Goal: Task Accomplishment & Management: Complete application form

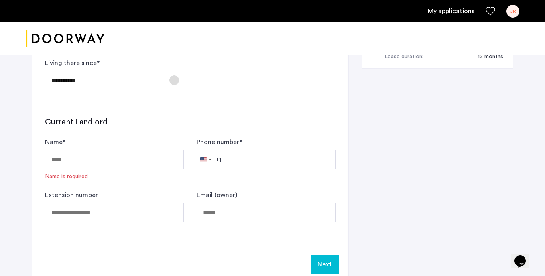
click at [177, 85] on span "Open calendar" at bounding box center [174, 80] width 19 height 19
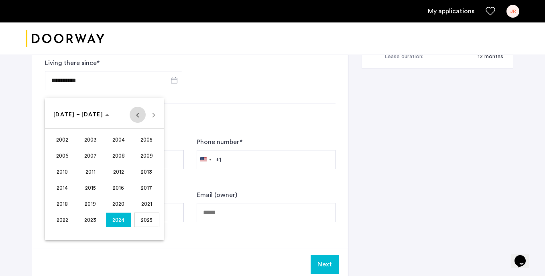
click at [139, 114] on span "Previous 24 years" at bounding box center [138, 115] width 16 height 16
click at [153, 114] on span "Next 24 years" at bounding box center [154, 115] width 16 height 16
click at [123, 220] on span "2024" at bounding box center [118, 220] width 25 height 14
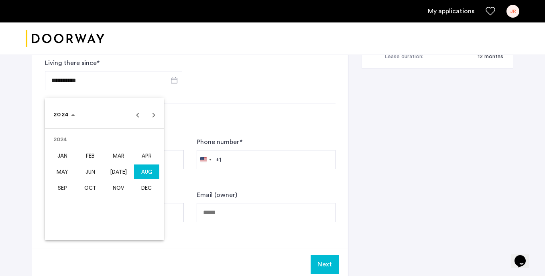
click at [63, 191] on span "SEP" at bounding box center [62, 188] width 25 height 14
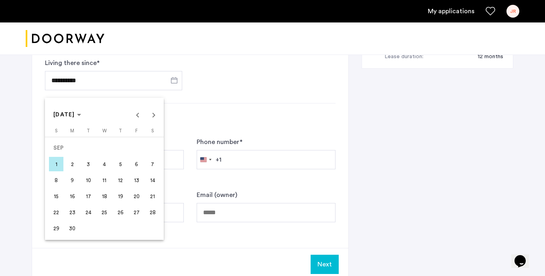
click at [323, 90] on div at bounding box center [272, 138] width 545 height 276
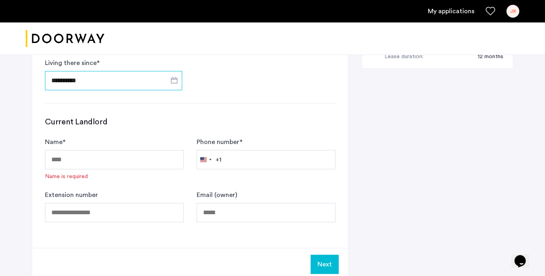
click at [58, 81] on input "**********" at bounding box center [113, 80] width 137 height 19
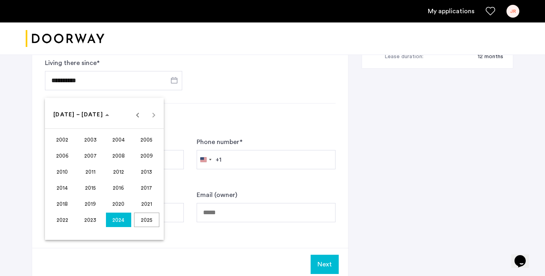
click at [120, 219] on span "2024" at bounding box center [118, 220] width 25 height 14
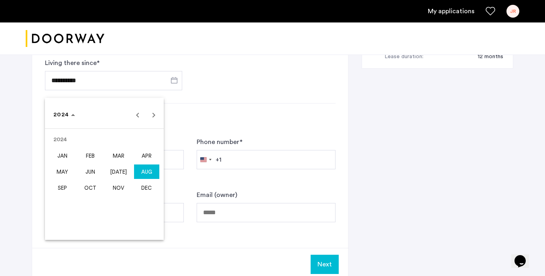
click at [61, 187] on span "SEP" at bounding box center [62, 188] width 25 height 14
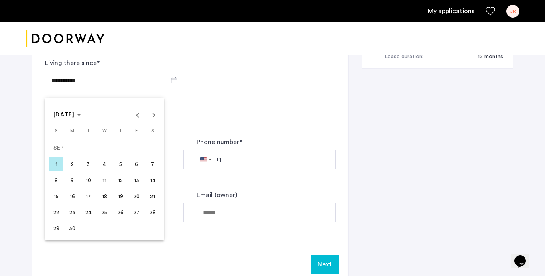
click at [55, 165] on span "1" at bounding box center [56, 164] width 14 height 14
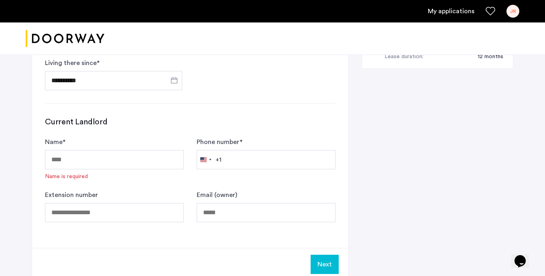
type input "**********"
click at [136, 161] on input "Name *" at bounding box center [114, 159] width 139 height 19
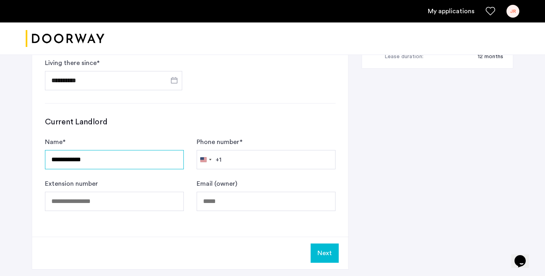
type input "**********"
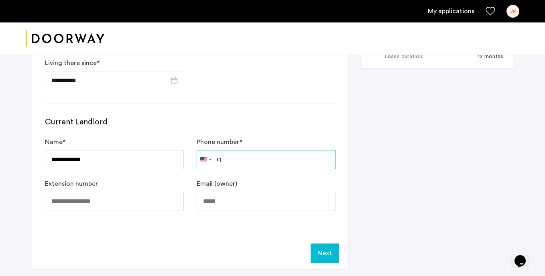
click at [233, 165] on input "Phone number *" at bounding box center [266, 159] width 139 height 19
type input "**********"
click at [329, 257] on button "Next" at bounding box center [325, 253] width 28 height 19
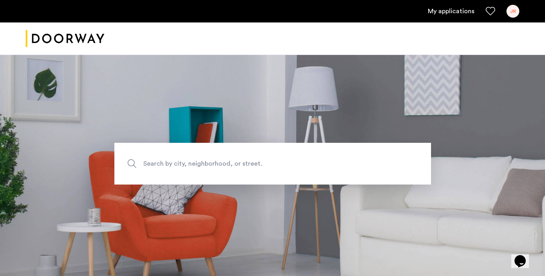
click at [504, 168] on div "Search by city, neighborhood, or street." at bounding box center [272, 164] width 545 height 42
click at [187, 132] on section "Search by city, neighborhood, or street." at bounding box center [272, 163] width 545 height 225
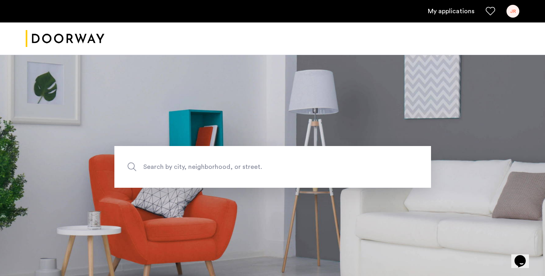
click at [448, 14] on link "My applications" at bounding box center [451, 11] width 47 height 10
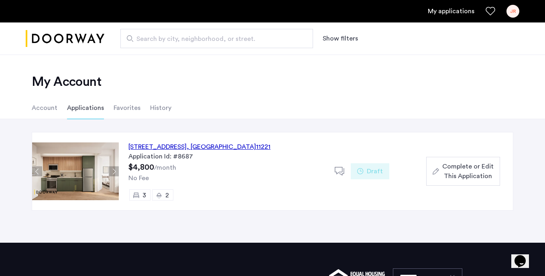
click at [488, 164] on span "Complete or Edit This Application" at bounding box center [467, 171] width 51 height 19
click at [200, 147] on div "972 Bushwick Avenue, Unit 8A, Brooklyn , NY 11221" at bounding box center [199, 147] width 142 height 10
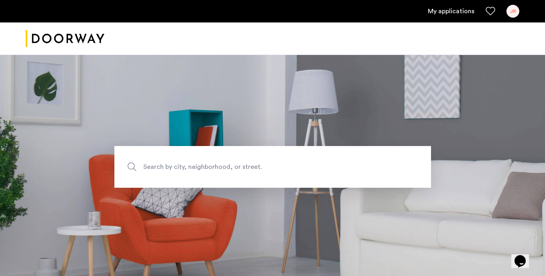
click at [181, 167] on span "Search by city, neighborhood, or street." at bounding box center [254, 167] width 222 height 11
click at [181, 167] on input "Search by city, neighborhood, or street." at bounding box center [272, 167] width 317 height 42
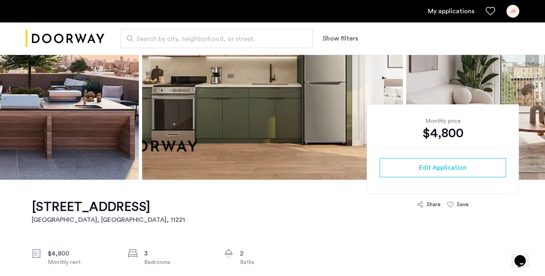
scroll to position [120, 0]
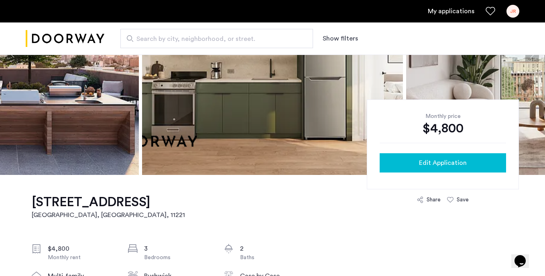
click at [442, 161] on span "Edit Application" at bounding box center [443, 163] width 48 height 10
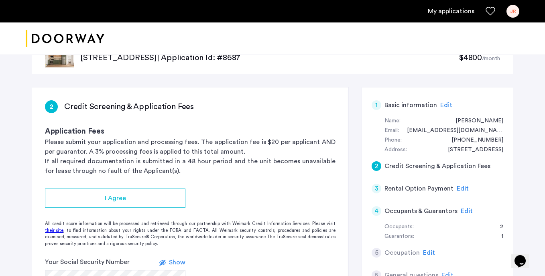
scroll to position [40, 0]
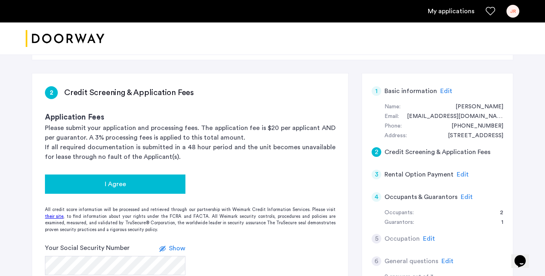
click at [116, 182] on span "I Agree" at bounding box center [115, 184] width 21 height 10
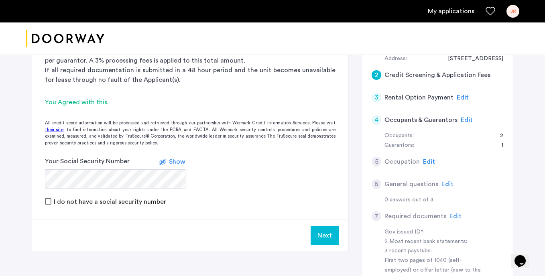
scroll to position [120, 0]
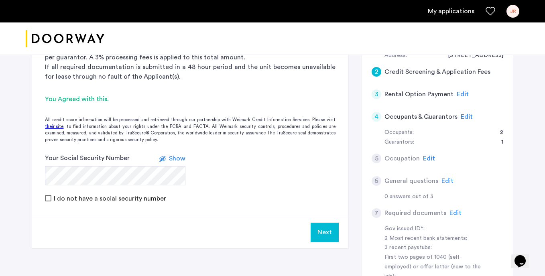
click at [180, 158] on span "Show" at bounding box center [177, 158] width 16 height 6
click at [180, 158] on span "Hide" at bounding box center [179, 158] width 14 height 6
click at [180, 158] on span "Show" at bounding box center [177, 158] width 16 height 6
click at [180, 157] on span "Hide" at bounding box center [179, 158] width 14 height 6
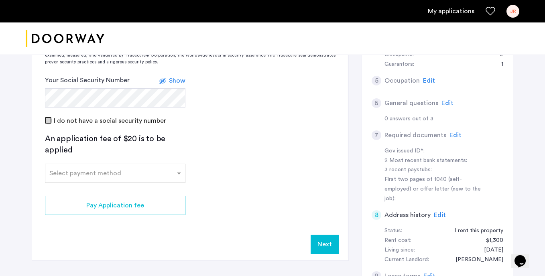
scroll to position [201, 0]
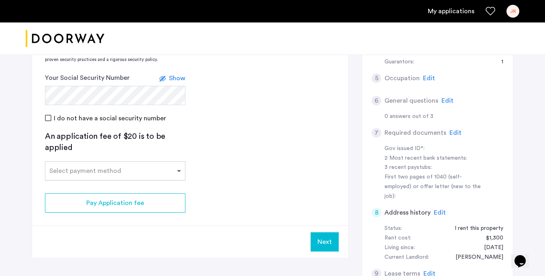
click at [180, 171] on span at bounding box center [180, 171] width 10 height 10
click at [59, 204] on span "ACH" at bounding box center [56, 205] width 14 height 6
click at [93, 189] on div "Credit Card" at bounding box center [115, 189] width 140 height 16
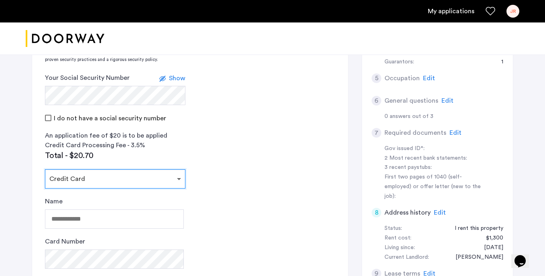
click at [177, 179] on span at bounding box center [180, 179] width 10 height 10
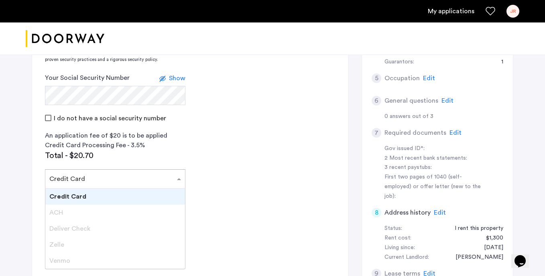
click at [59, 258] on span "Venmo" at bounding box center [59, 261] width 21 height 6
click at [57, 242] on span "Zelle" at bounding box center [56, 245] width 15 height 6
click at [61, 226] on span "Deliver Check" at bounding box center [69, 229] width 41 height 6
click at [61, 211] on span "ACH" at bounding box center [56, 213] width 14 height 6
click at [76, 196] on span "Credit Card" at bounding box center [67, 196] width 37 height 6
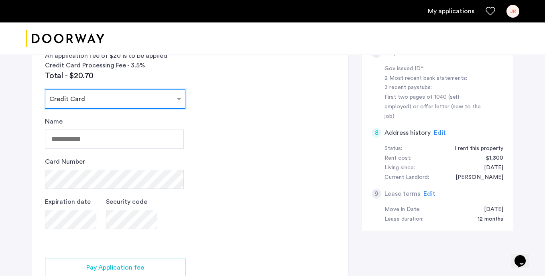
scroll to position [281, 0]
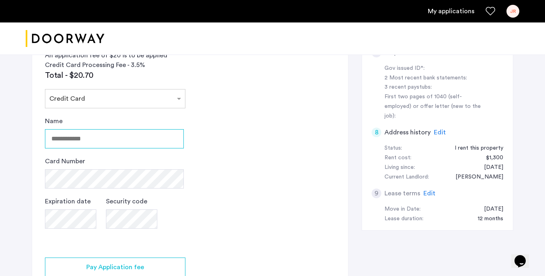
click at [90, 139] on input "Name" at bounding box center [114, 138] width 139 height 19
type input "**********"
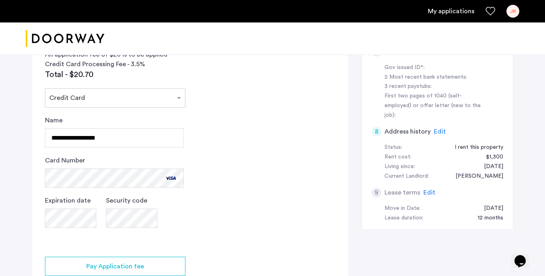
scroll to position [402, 0]
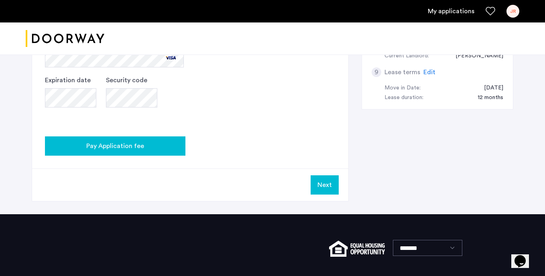
click at [123, 145] on span "Pay Application fee" at bounding box center [115, 146] width 58 height 10
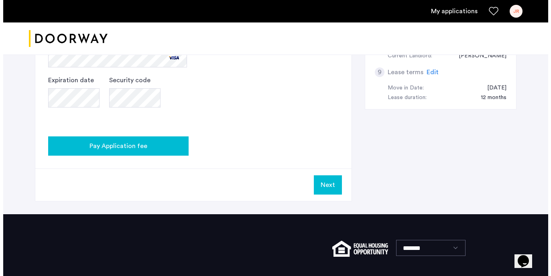
scroll to position [0, 0]
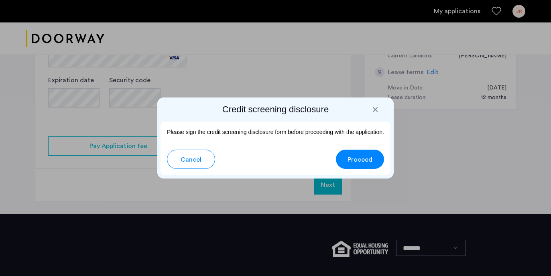
click at [357, 157] on span "Proceed" at bounding box center [360, 160] width 25 height 10
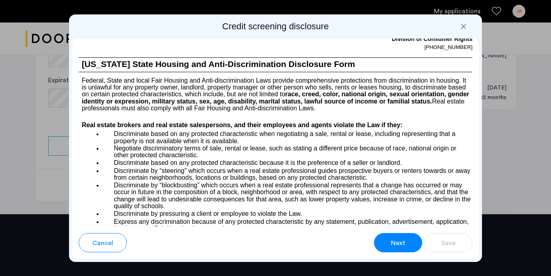
scroll to position [963, 0]
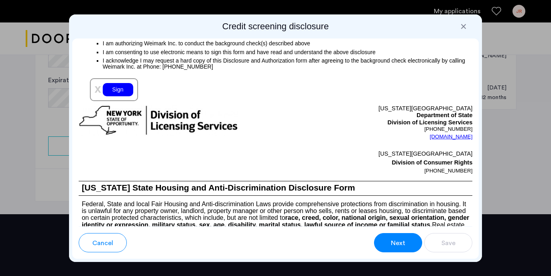
click at [125, 96] on div "Sign" at bounding box center [118, 89] width 31 height 13
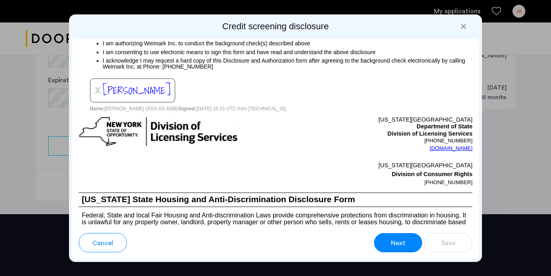
click at [126, 99] on span "[PERSON_NAME]" at bounding box center [137, 90] width 68 height 16
click at [97, 96] on span "x" at bounding box center [98, 89] width 6 height 13
click at [98, 96] on span "x" at bounding box center [98, 89] width 6 height 13
click at [96, 96] on span "x" at bounding box center [98, 89] width 6 height 13
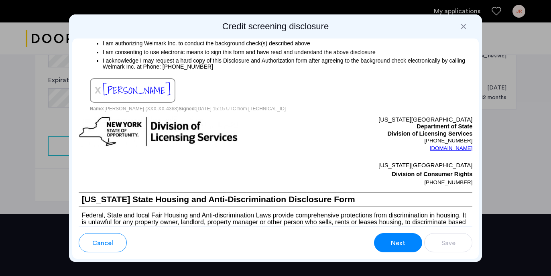
click at [124, 99] on span "[PERSON_NAME]" at bounding box center [137, 90] width 68 height 16
click at [104, 99] on span "[PERSON_NAME]" at bounding box center [137, 90] width 68 height 16
click at [400, 244] on span "Next" at bounding box center [398, 243] width 14 height 10
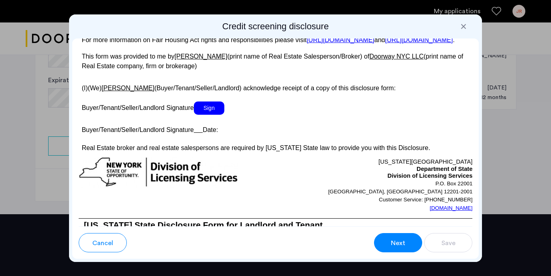
scroll to position [1553, 0]
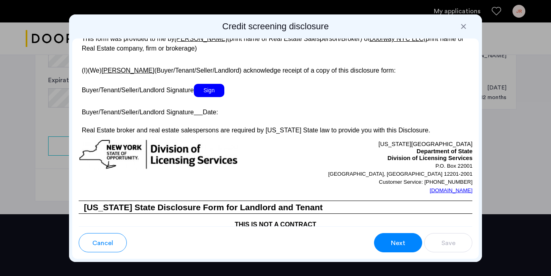
click at [216, 97] on span "Sign" at bounding box center [209, 90] width 31 height 13
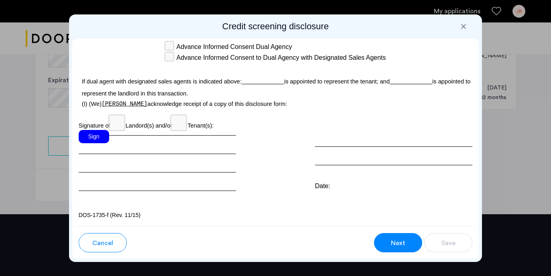
scroll to position [2458, 0]
click at [96, 138] on div "Sign" at bounding box center [94, 136] width 31 height 13
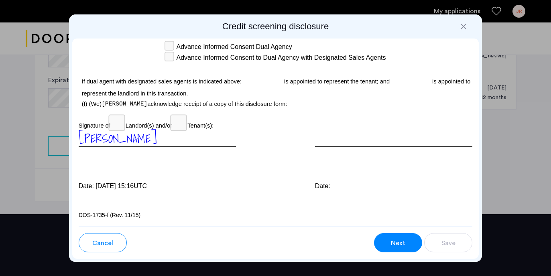
click at [399, 242] on span "Next" at bounding box center [398, 243] width 14 height 10
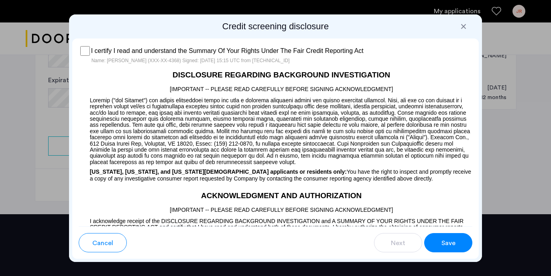
scroll to position [607, 0]
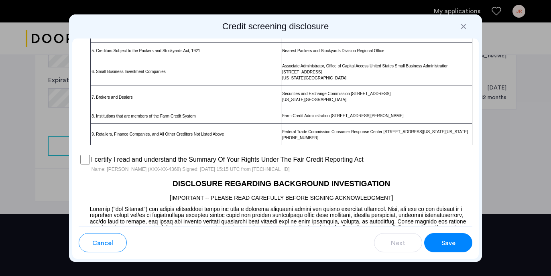
click at [454, 244] on span "Save" at bounding box center [449, 243] width 14 height 10
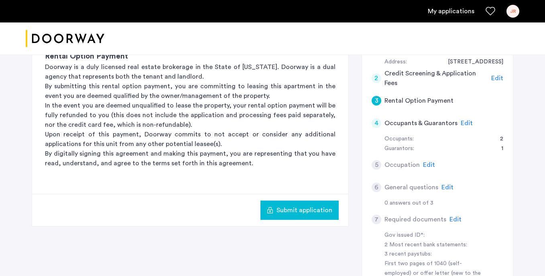
scroll to position [120, 0]
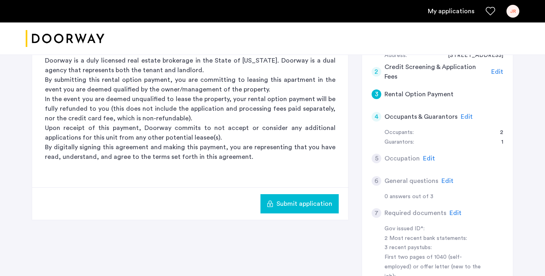
click at [301, 204] on span "Submit application" at bounding box center [305, 204] width 56 height 10
click at [429, 156] on span "Edit" at bounding box center [429, 158] width 12 height 6
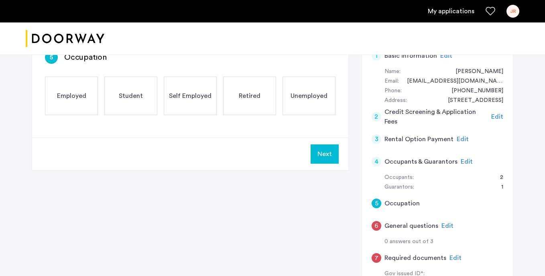
scroll to position [0, 0]
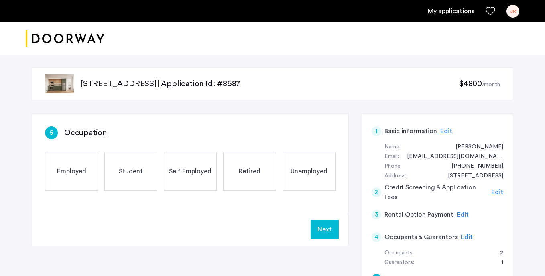
click at [253, 165] on div "Retired" at bounding box center [249, 171] width 53 height 39
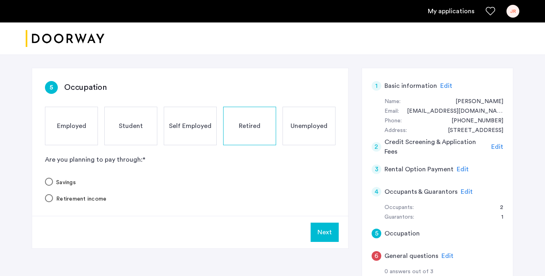
scroll to position [80, 0]
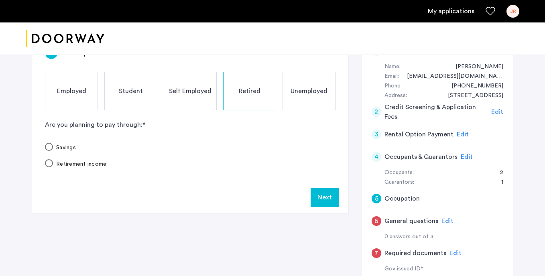
click at [324, 198] on button "Next" at bounding box center [325, 197] width 28 height 19
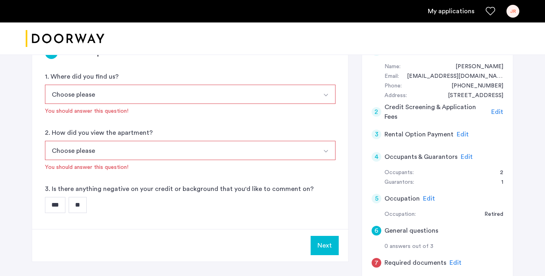
click at [325, 96] on img "Select option" at bounding box center [326, 95] width 6 height 6
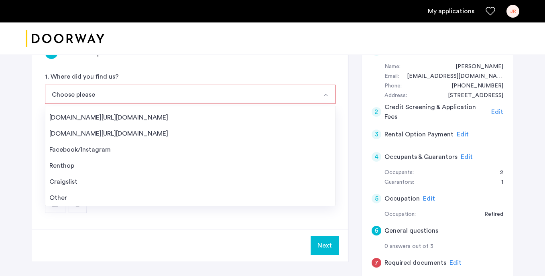
click at [57, 196] on div "Other" at bounding box center [190, 198] width 282 height 10
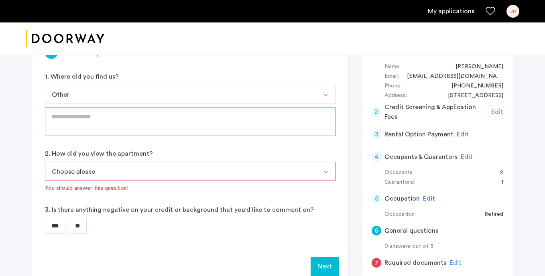
click at [88, 124] on textarea at bounding box center [190, 121] width 291 height 29
type textarea "**********"
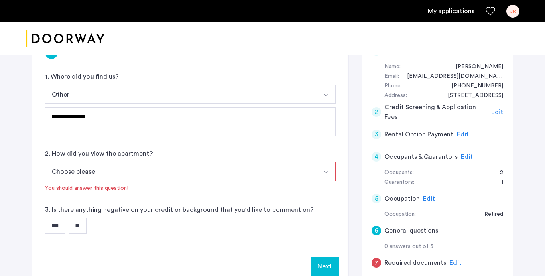
click at [327, 174] on img "Select option" at bounding box center [326, 172] width 6 height 6
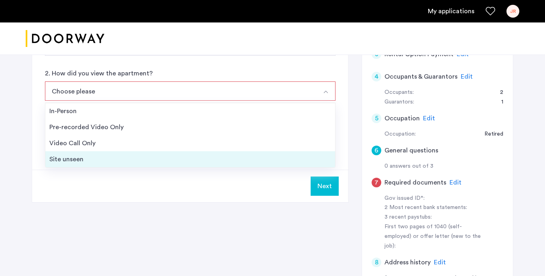
scroll to position [120, 0]
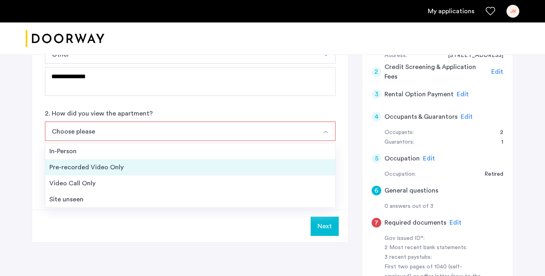
click at [86, 166] on div "Pre-recorded Video Only" at bounding box center [190, 168] width 282 height 10
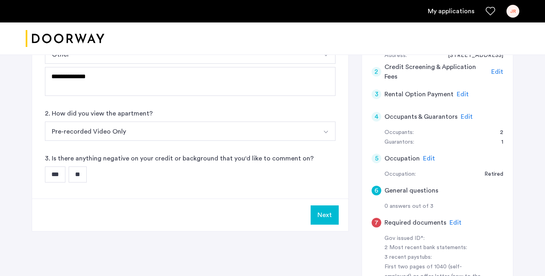
click at [87, 175] on input "**" at bounding box center [78, 175] width 18 height 16
click at [330, 216] on button "Next" at bounding box center [325, 215] width 28 height 19
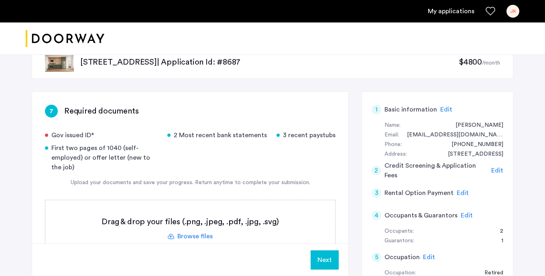
scroll to position [0, 0]
